Goal: Information Seeking & Learning: Learn about a topic

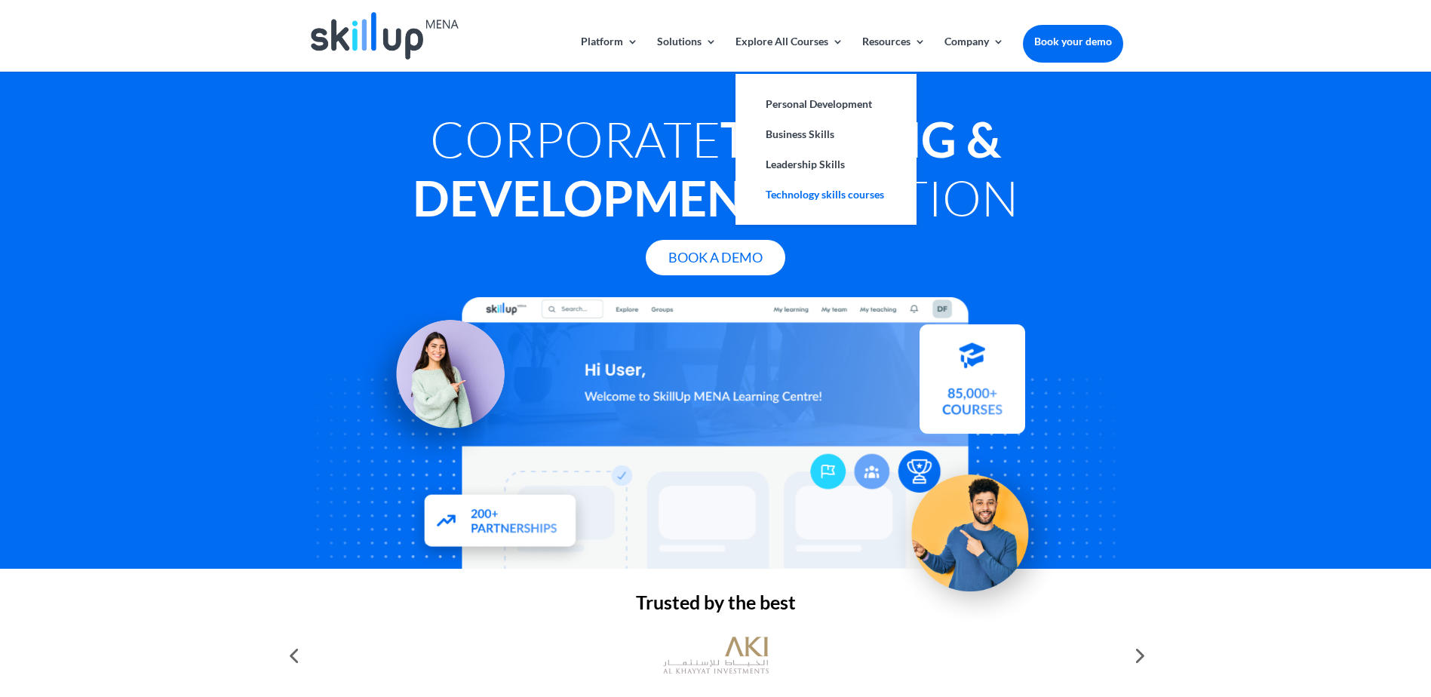
click at [823, 199] on link "Technology skills courses" at bounding box center [826, 195] width 151 height 30
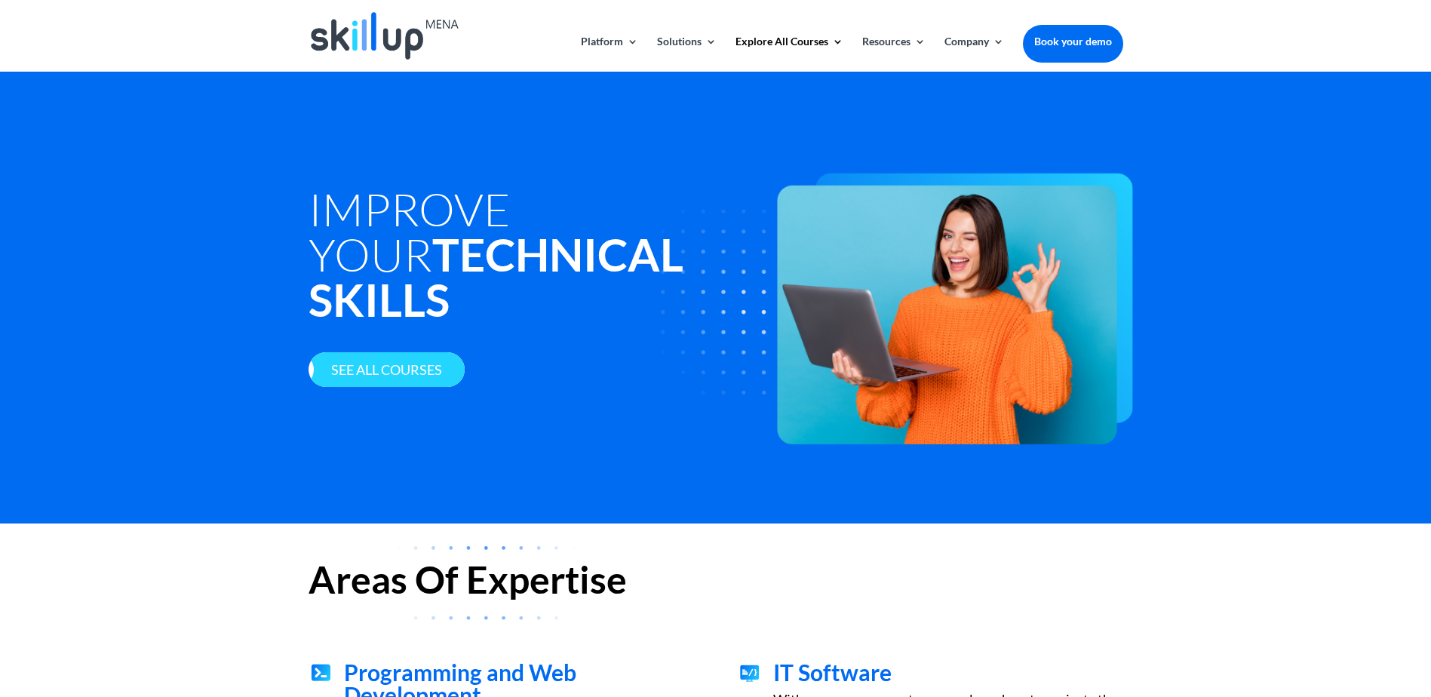
click at [392, 375] on link "See all courses" at bounding box center [387, 369] width 156 height 35
